Goal: Information Seeking & Learning: Learn about a topic

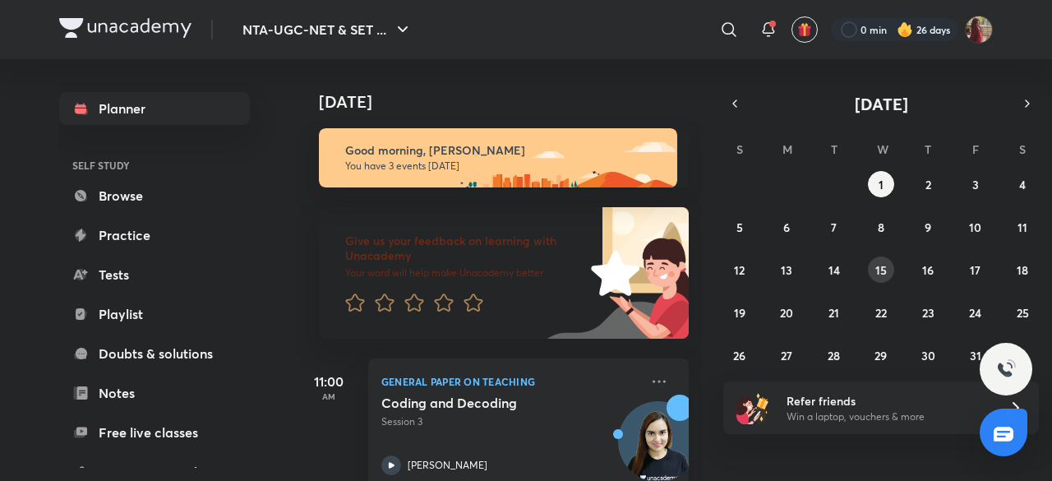
click at [878, 267] on abbr "15" at bounding box center [882, 270] width 12 height 16
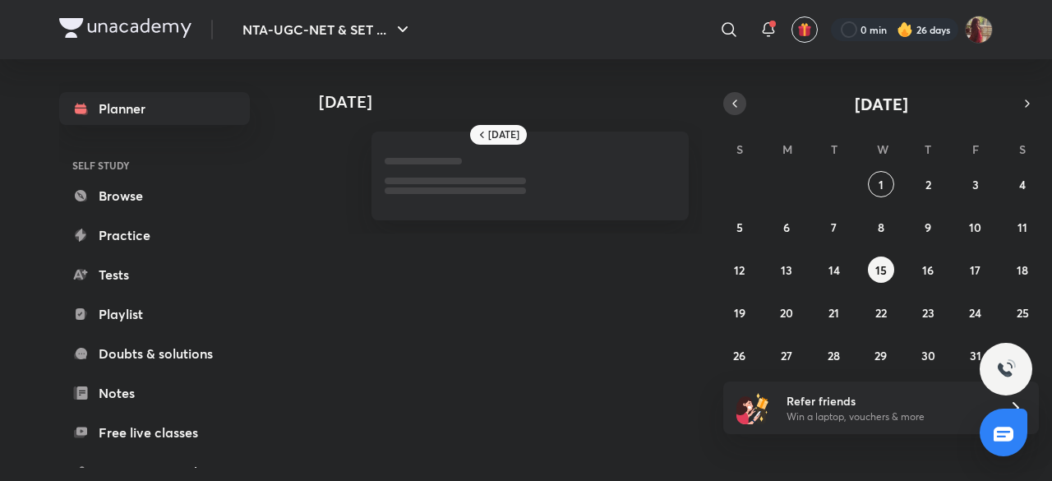
click at [746, 106] on button "button" at bounding box center [735, 103] width 23 height 23
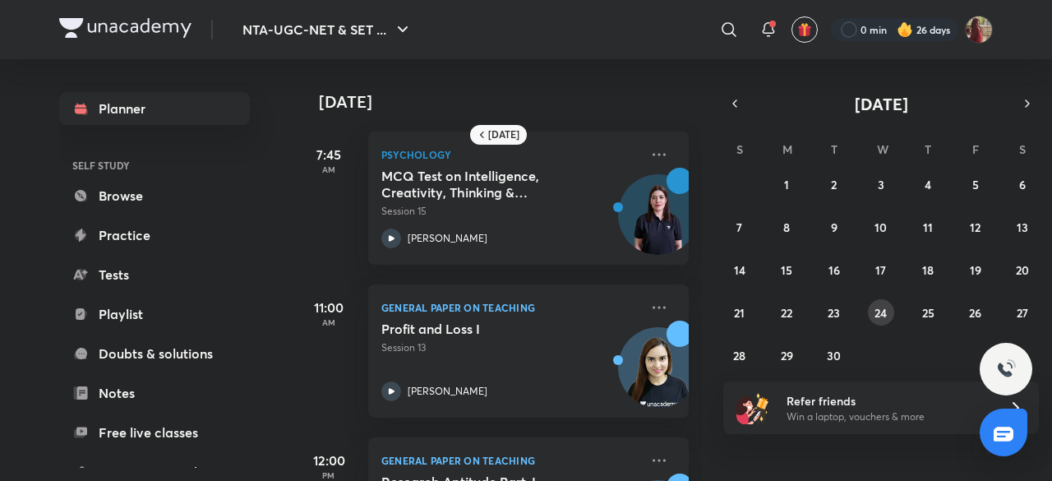
click at [878, 314] on abbr "24" at bounding box center [881, 313] width 12 height 16
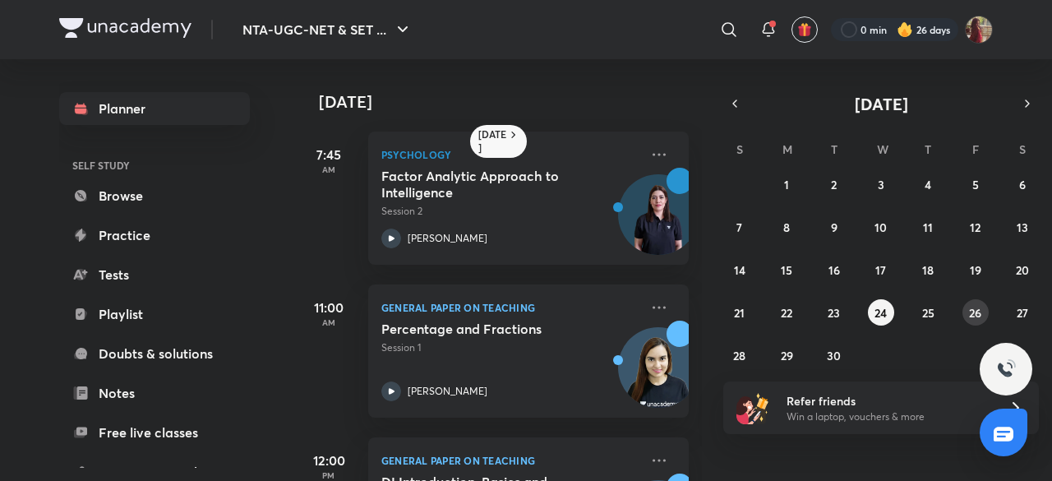
click at [964, 316] on button "26" at bounding box center [976, 312] width 26 height 26
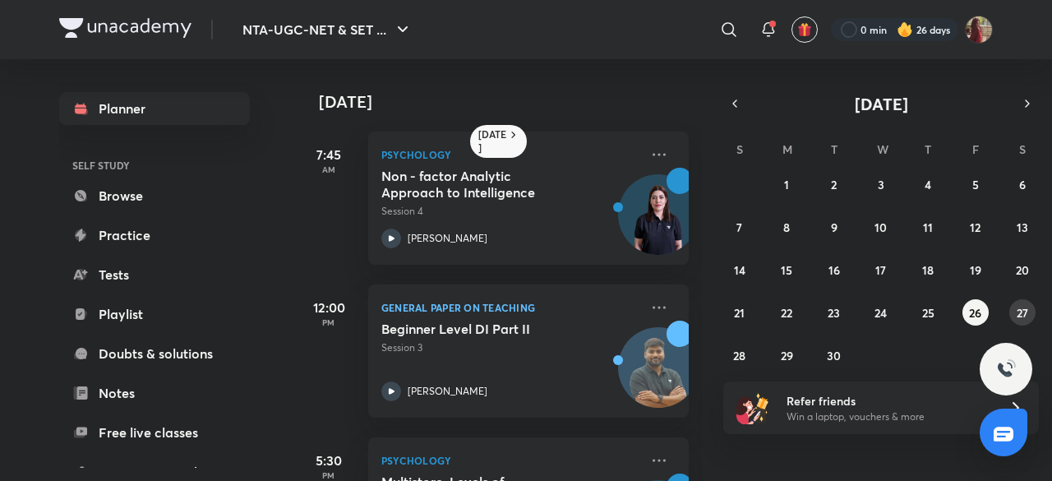
click at [1023, 305] on abbr "27" at bounding box center [1023, 313] width 12 height 16
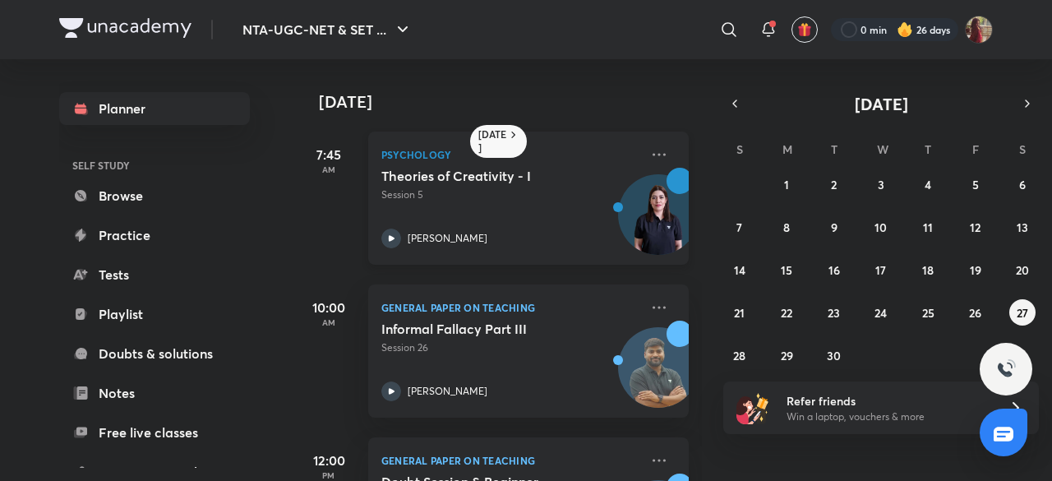
click at [392, 242] on icon at bounding box center [392, 239] width 20 height 20
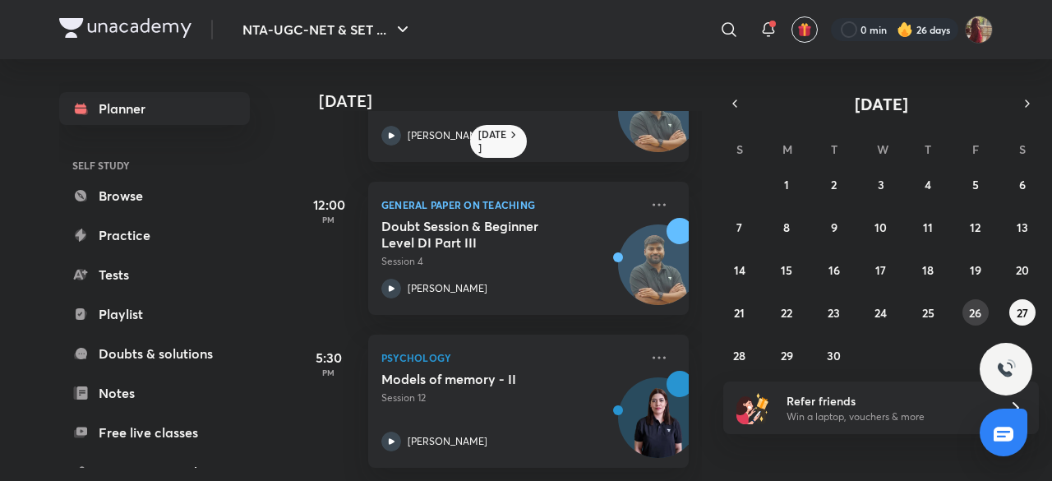
click at [970, 310] on abbr "26" at bounding box center [975, 313] width 12 height 16
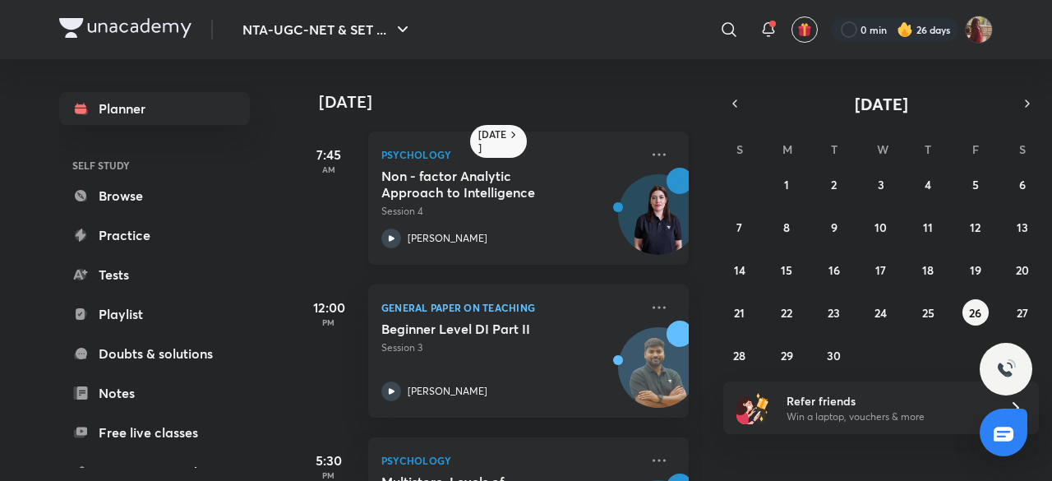
scroll to position [116, 0]
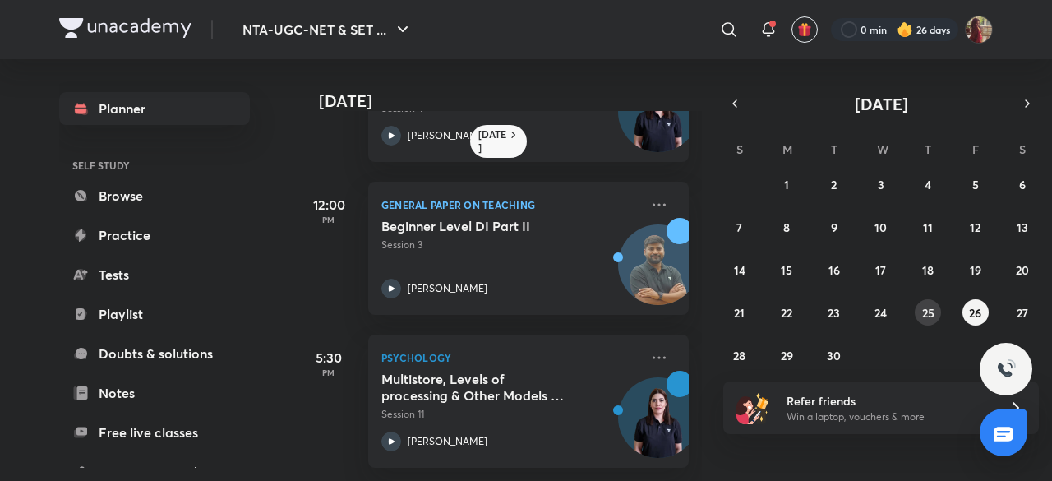
click at [924, 321] on button "25" at bounding box center [928, 312] width 26 height 26
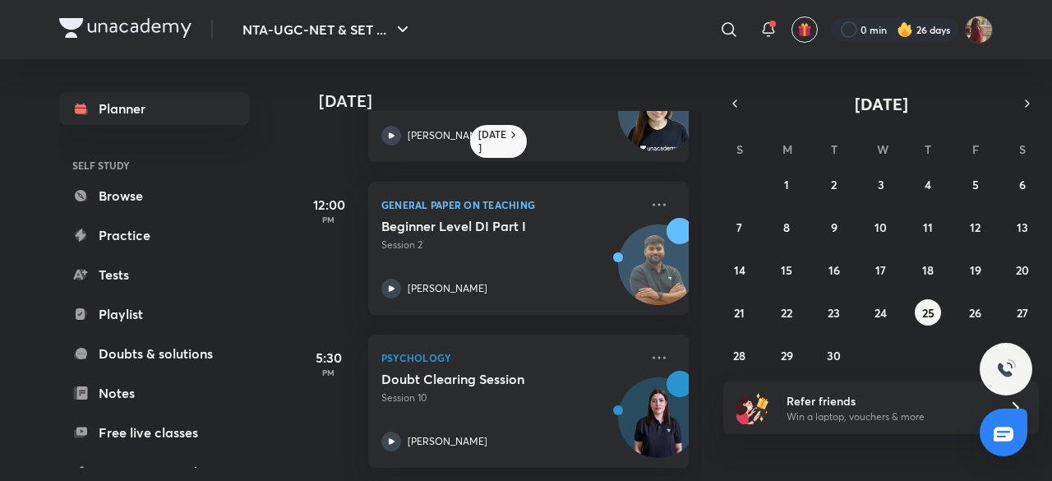
scroll to position [0, 0]
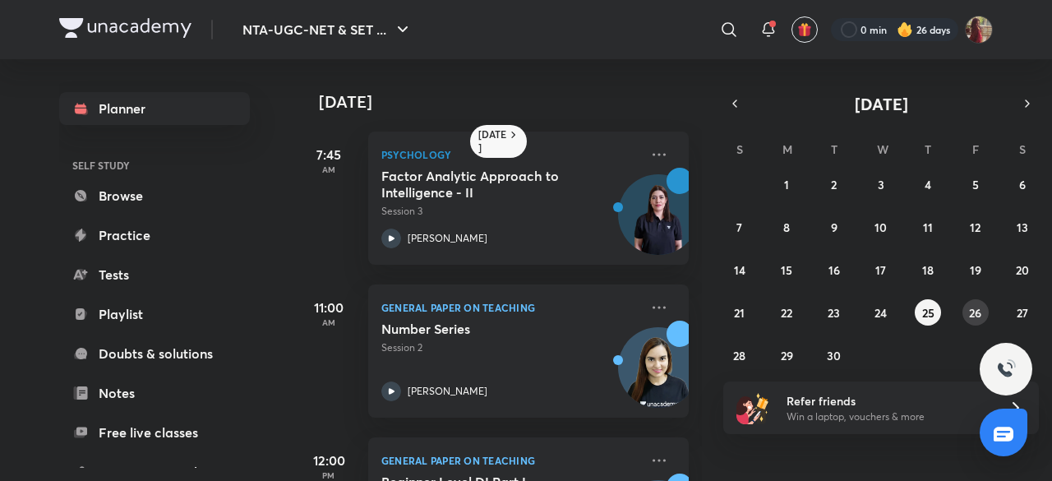
click at [972, 302] on button "26" at bounding box center [976, 312] width 26 height 26
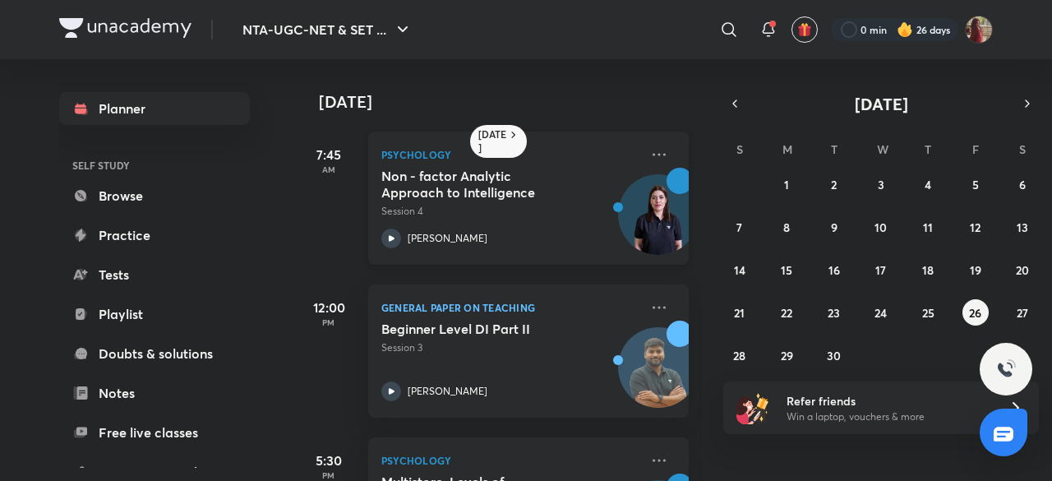
click at [395, 243] on icon at bounding box center [392, 239] width 20 height 20
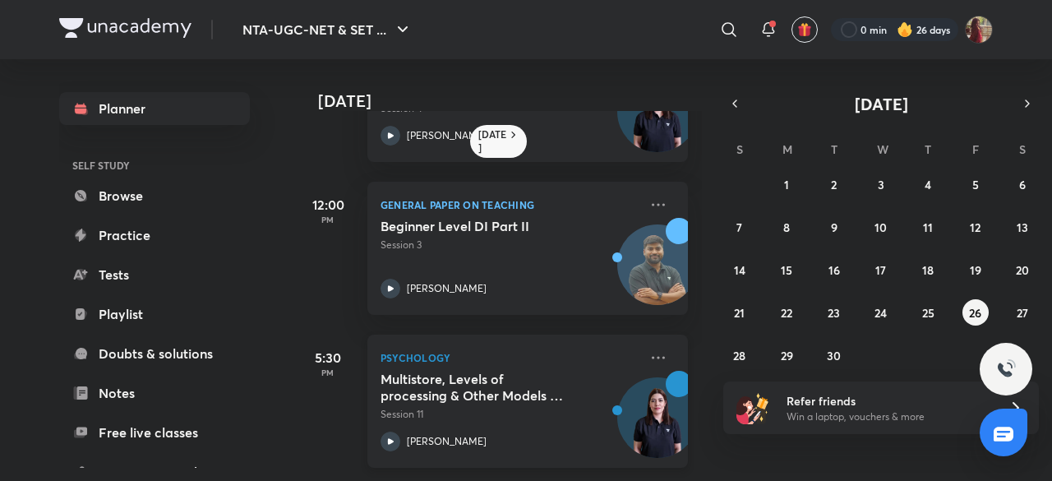
click at [395, 432] on icon at bounding box center [391, 442] width 20 height 20
click at [1026, 305] on abbr "27" at bounding box center [1023, 313] width 12 height 16
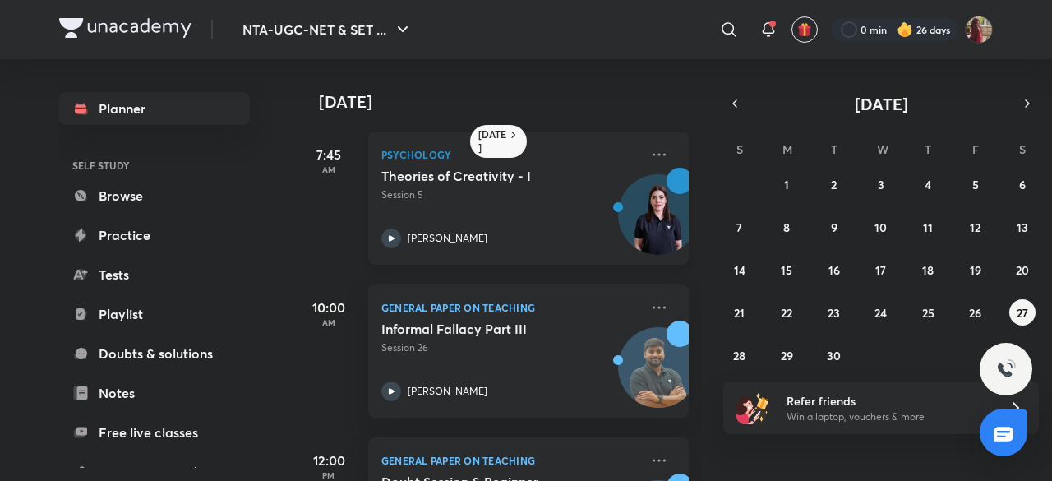
click at [403, 246] on div "[PERSON_NAME]" at bounding box center [511, 239] width 258 height 20
click at [729, 349] on button "28" at bounding box center [740, 355] width 26 height 26
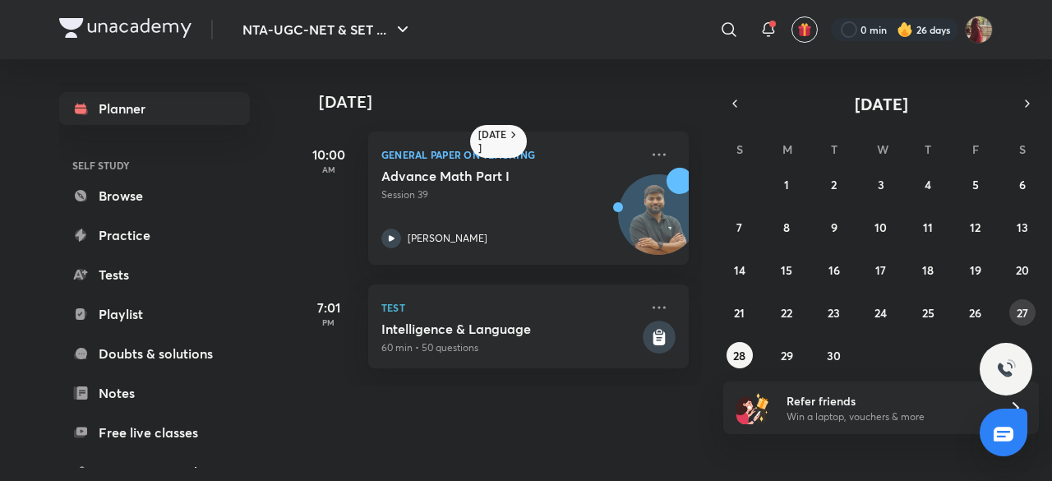
click at [1015, 317] on button "27" at bounding box center [1023, 312] width 26 height 26
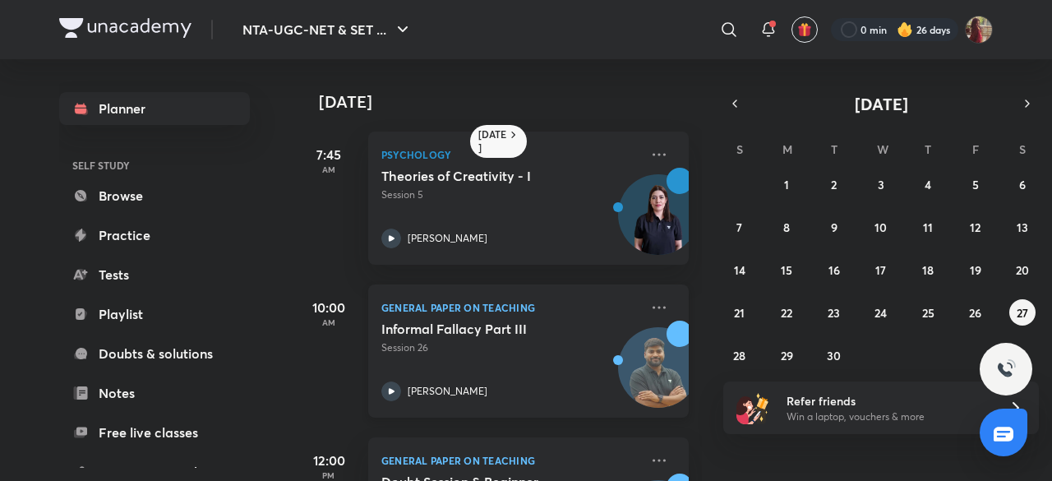
scroll to position [269, 0]
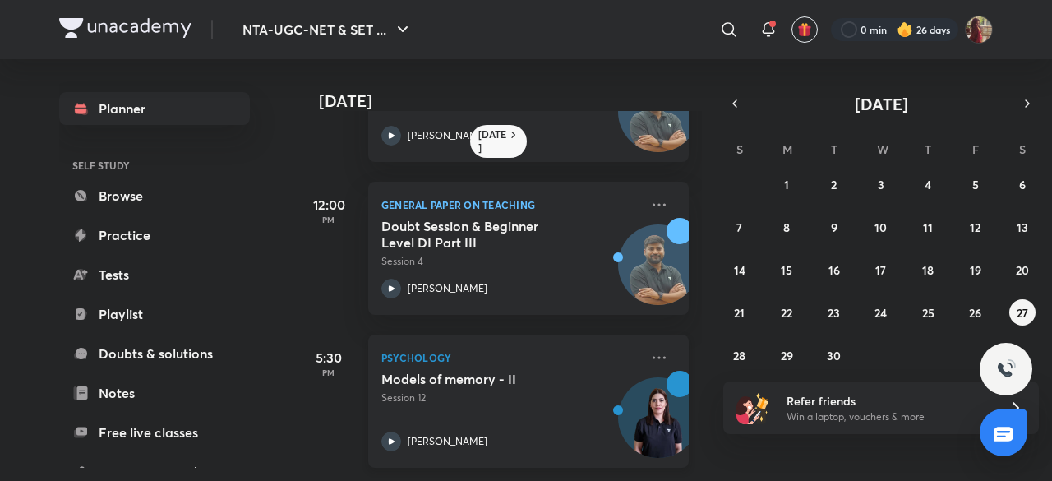
click at [389, 438] on icon at bounding box center [392, 441] width 6 height 6
click at [742, 356] on abbr "28" at bounding box center [739, 356] width 12 height 16
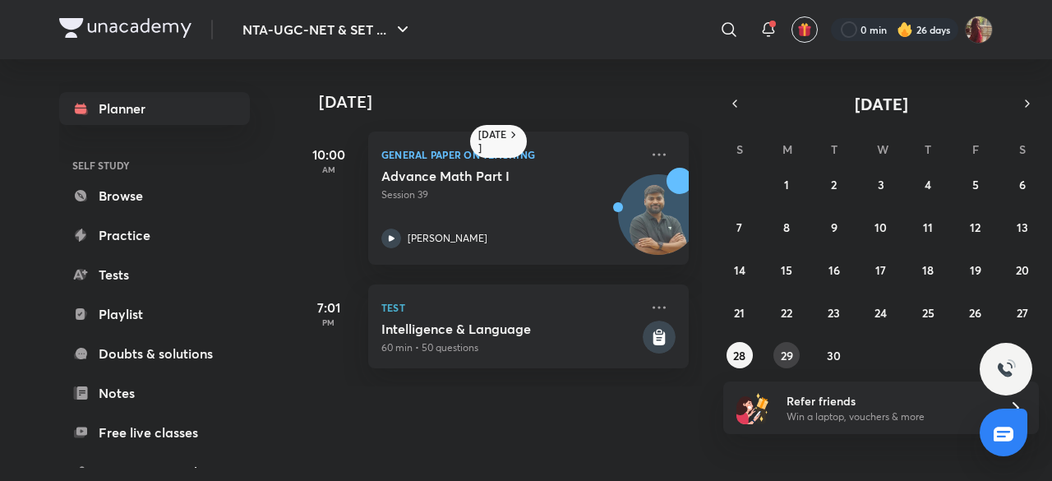
click at [787, 346] on button "29" at bounding box center [787, 355] width 26 height 26
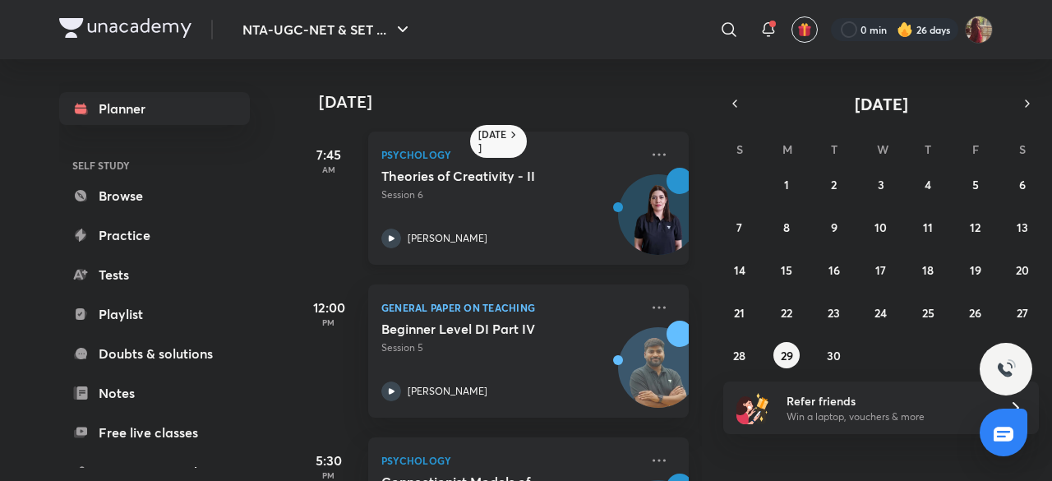
click at [390, 238] on icon at bounding box center [392, 238] width 6 height 6
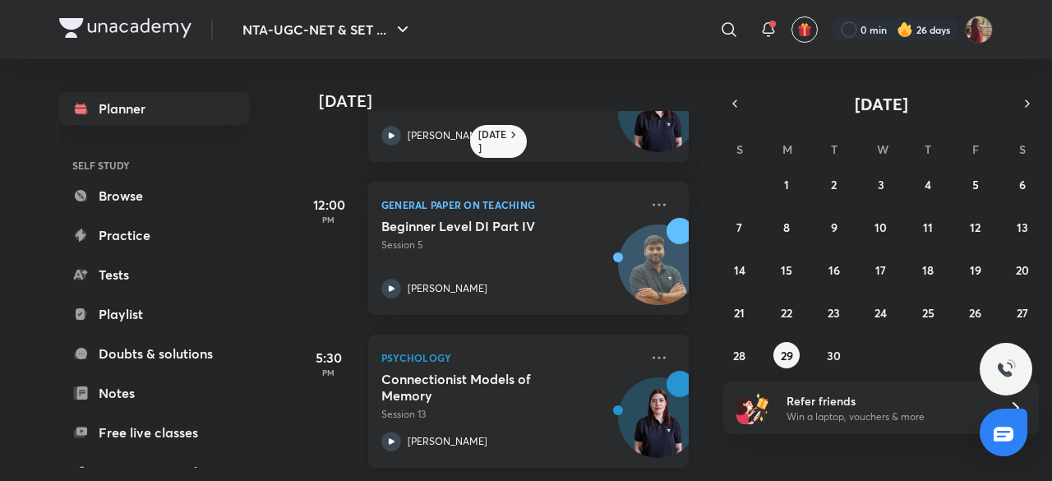
click at [391, 438] on icon at bounding box center [392, 441] width 6 height 6
click at [835, 367] on button "30" at bounding box center [834, 355] width 26 height 26
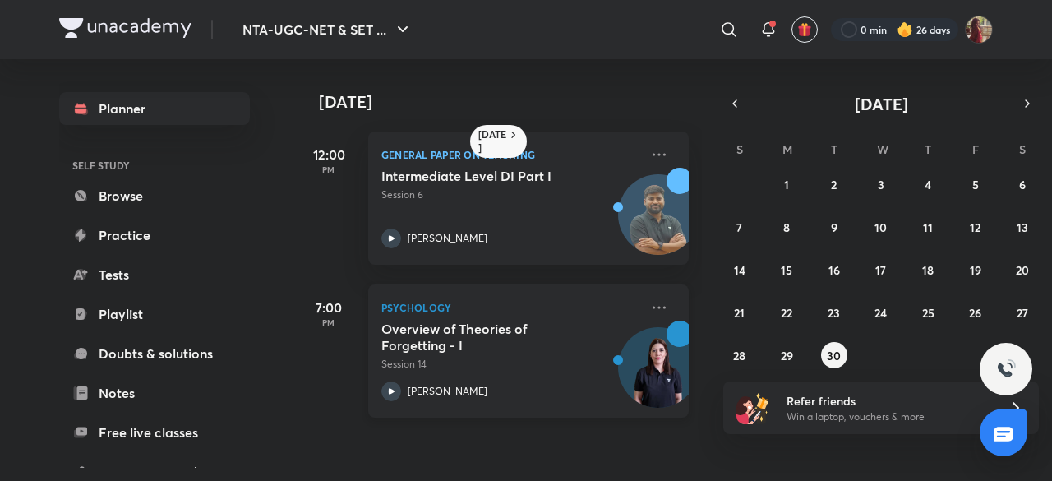
click at [396, 382] on div at bounding box center [392, 392] width 20 height 20
click at [1024, 103] on icon "button" at bounding box center [1027, 103] width 13 height 15
click at [885, 192] on button "1" at bounding box center [881, 184] width 26 height 26
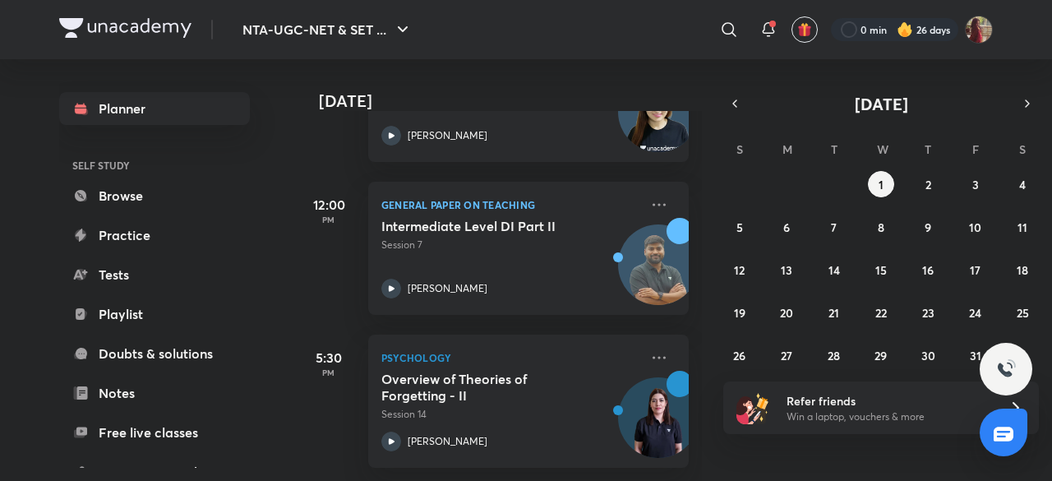
scroll to position [343, 0]
click at [727, 99] on button "button" at bounding box center [735, 103] width 23 height 23
click at [834, 348] on abbr "30" at bounding box center [834, 356] width 14 height 16
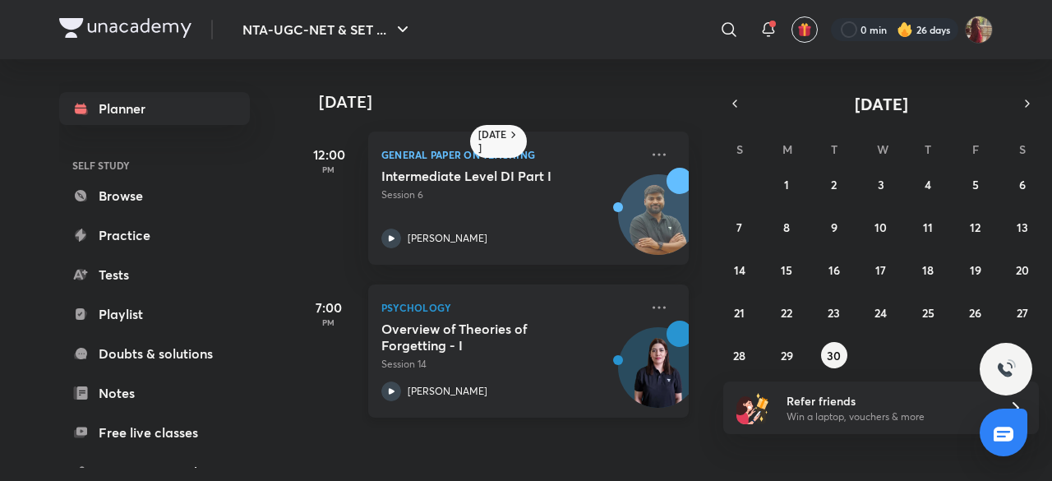
click at [386, 392] on icon at bounding box center [392, 392] width 20 height 20
click at [1024, 108] on icon "button" at bounding box center [1027, 103] width 13 height 15
click at [929, 188] on abbr "2" at bounding box center [929, 185] width 6 height 16
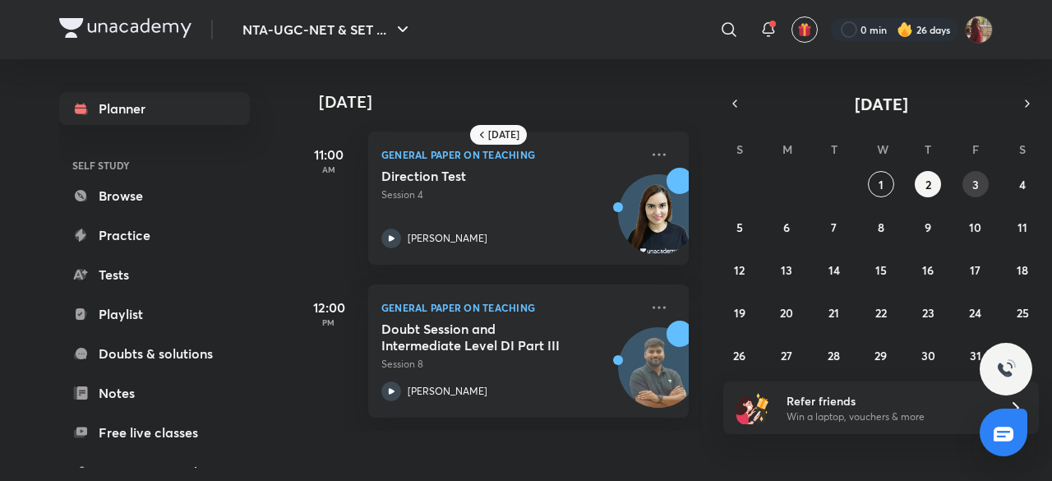
click at [975, 182] on abbr "3" at bounding box center [976, 185] width 7 height 16
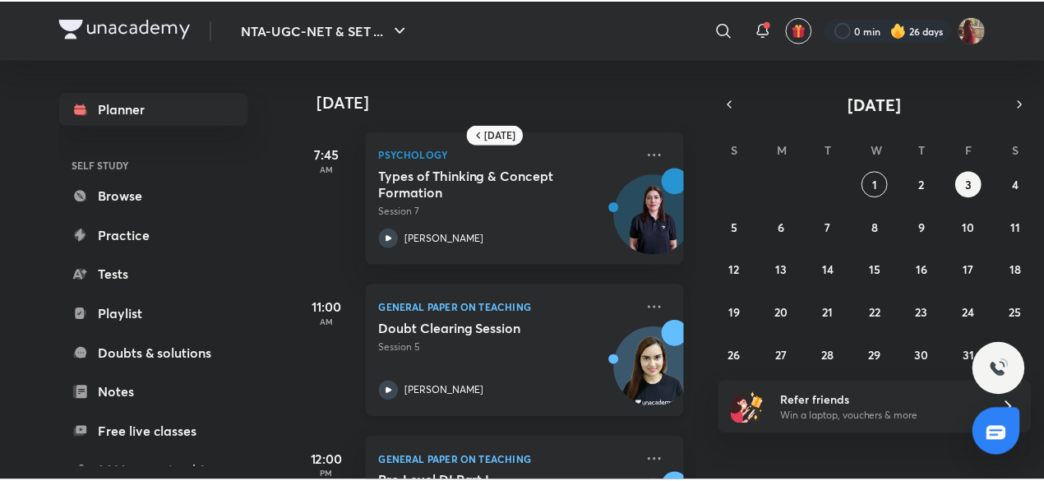
scroll to position [377, 0]
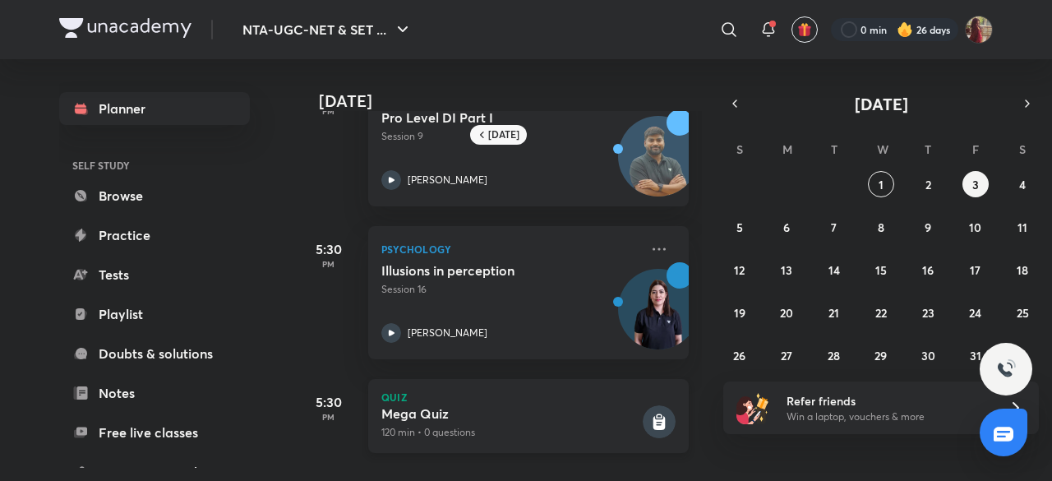
click at [517, 409] on div "Mega Quiz 120 min • 0 questions" at bounding box center [511, 422] width 258 height 35
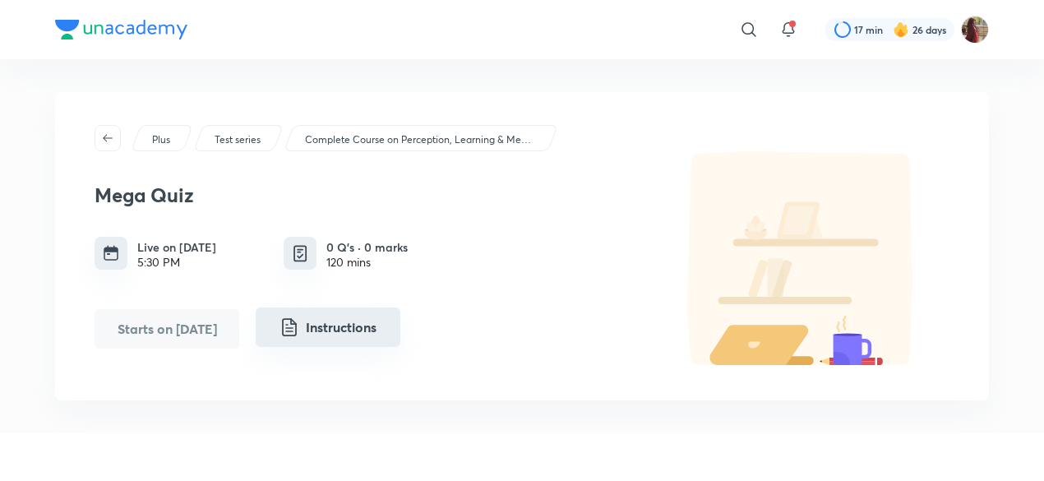
click at [331, 319] on button "Instructions" at bounding box center [328, 327] width 145 height 39
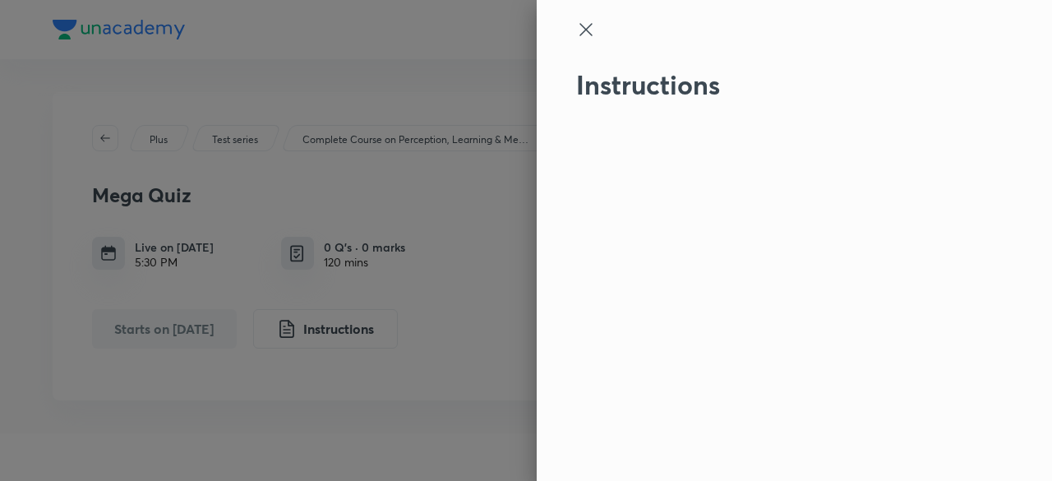
click at [585, 29] on icon at bounding box center [586, 29] width 12 height 12
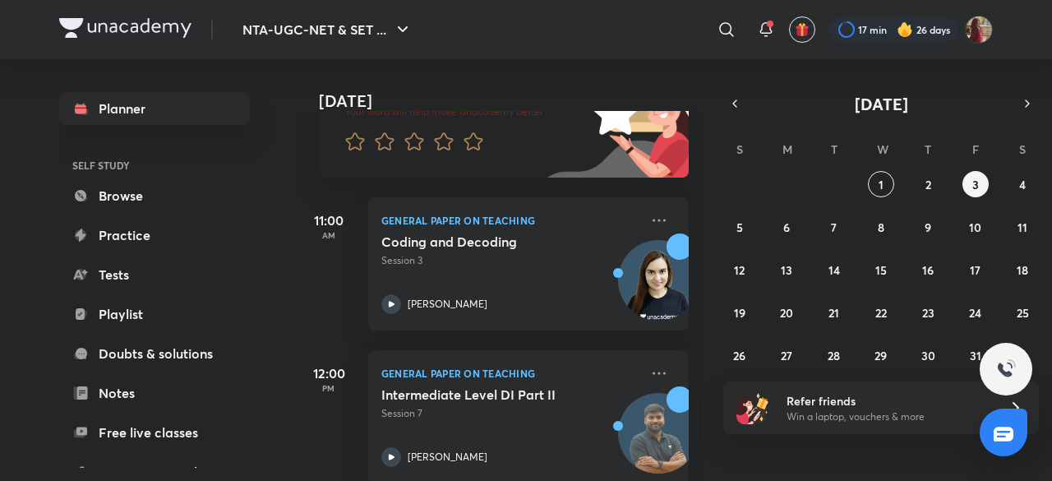
scroll to position [343, 0]
